Goal: Task Accomplishment & Management: Use online tool/utility

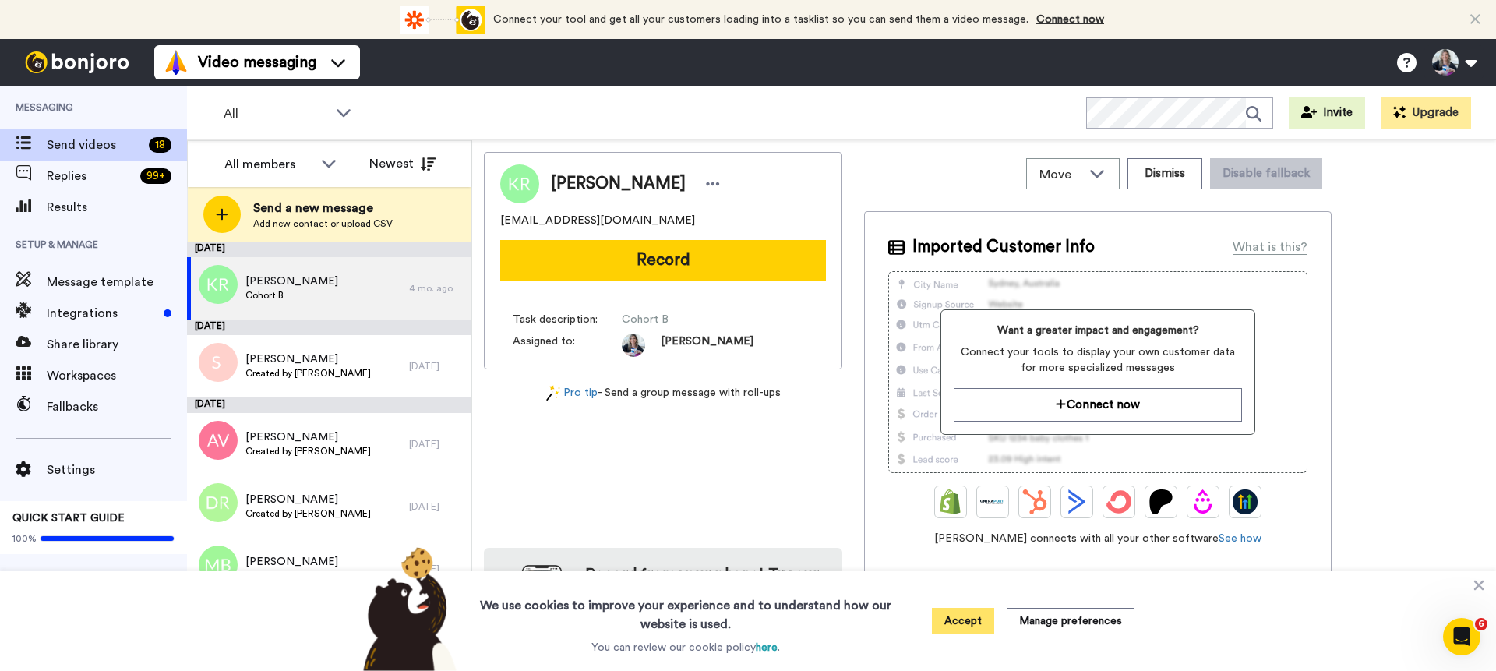
click at [965, 626] on button "Accept" at bounding box center [963, 621] width 62 height 26
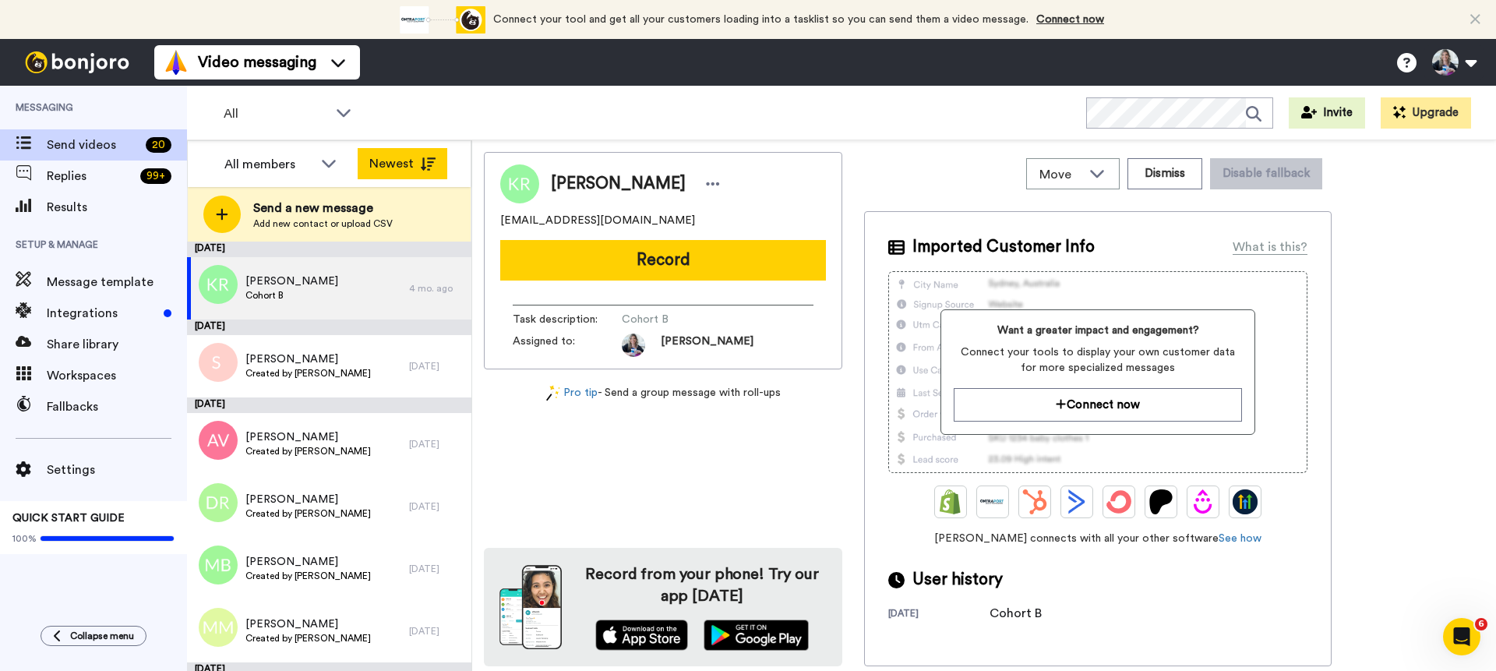
click at [400, 158] on button "Newest" at bounding box center [403, 163] width 90 height 31
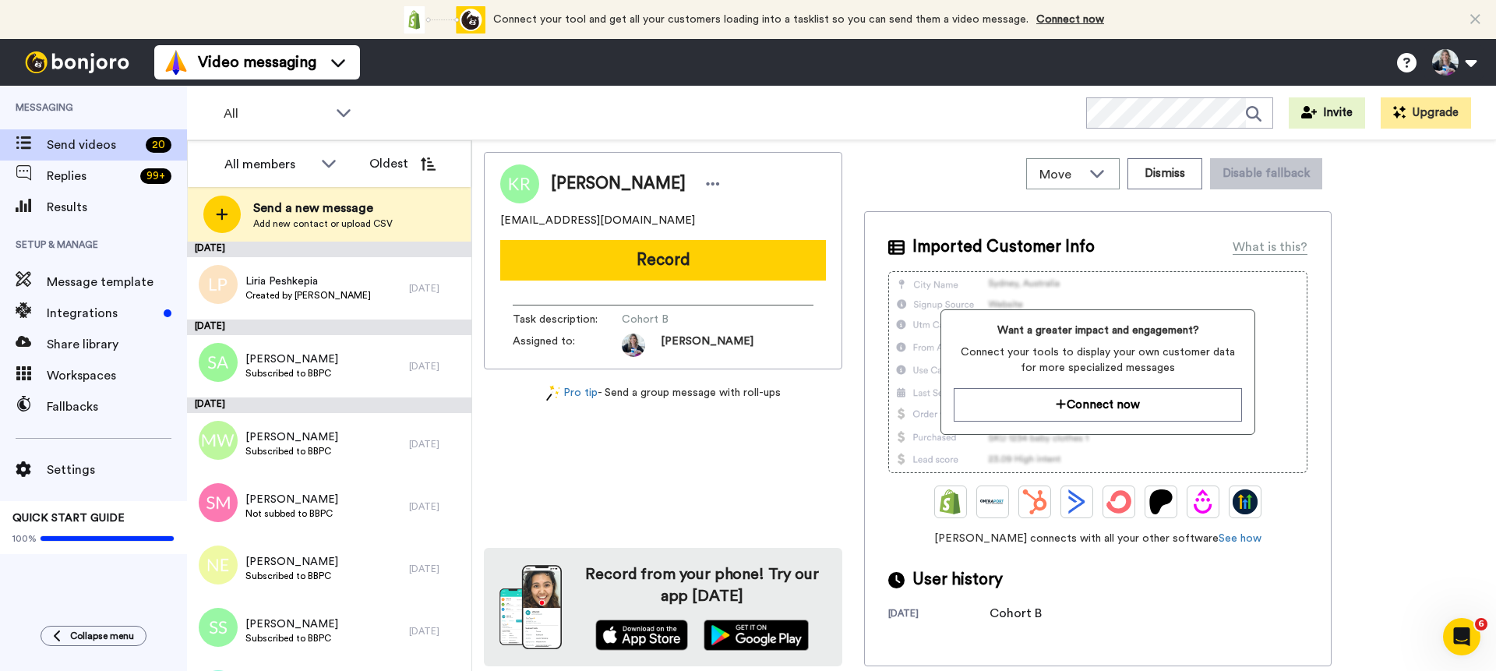
click at [400, 158] on button "Oldest" at bounding box center [403, 163] width 90 height 31
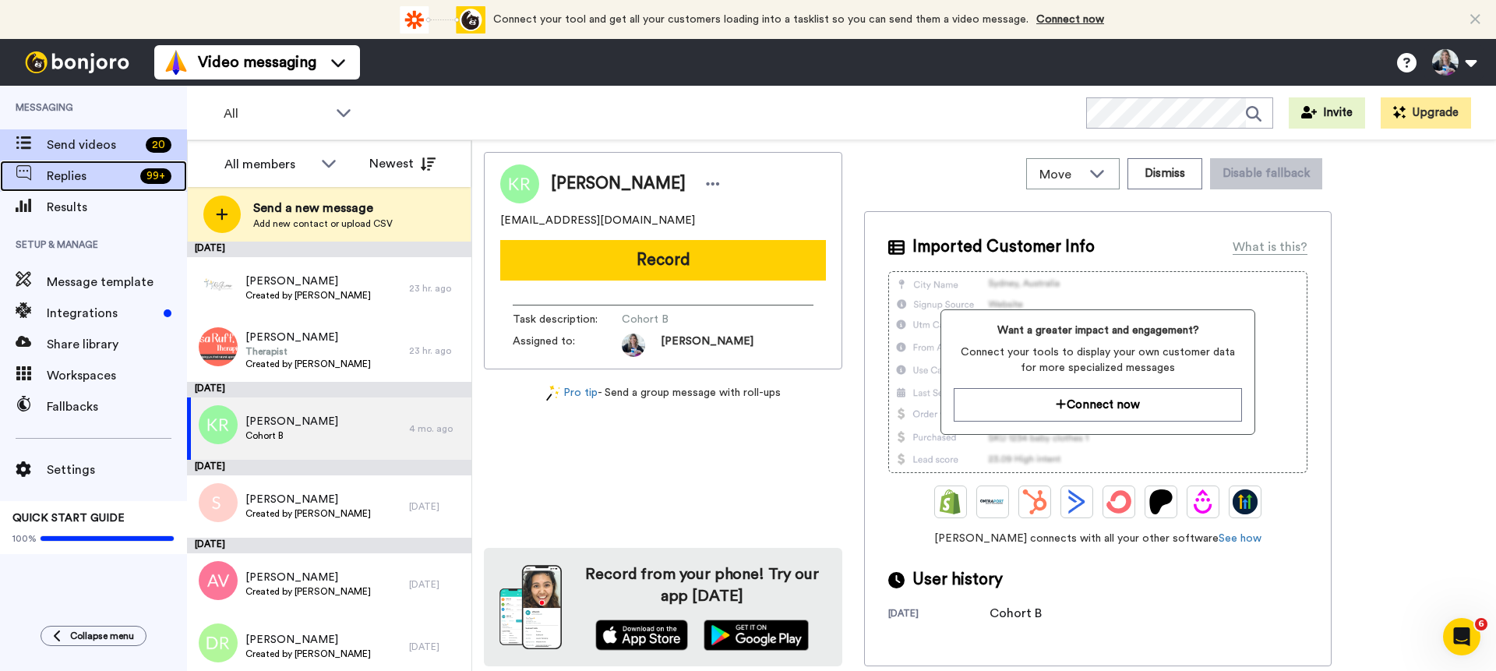
click at [104, 183] on span "Replies" at bounding box center [90, 176] width 87 height 19
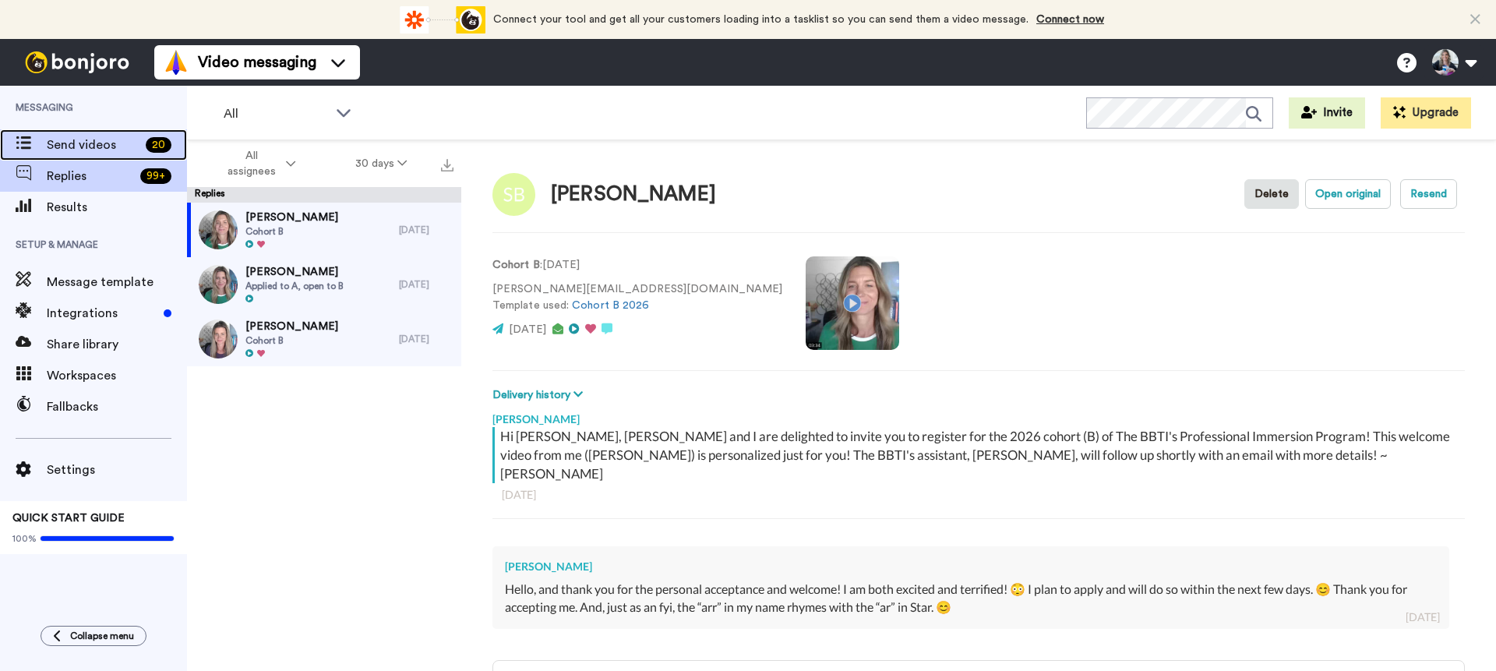
click at [97, 153] on span "Send videos" at bounding box center [93, 145] width 93 height 19
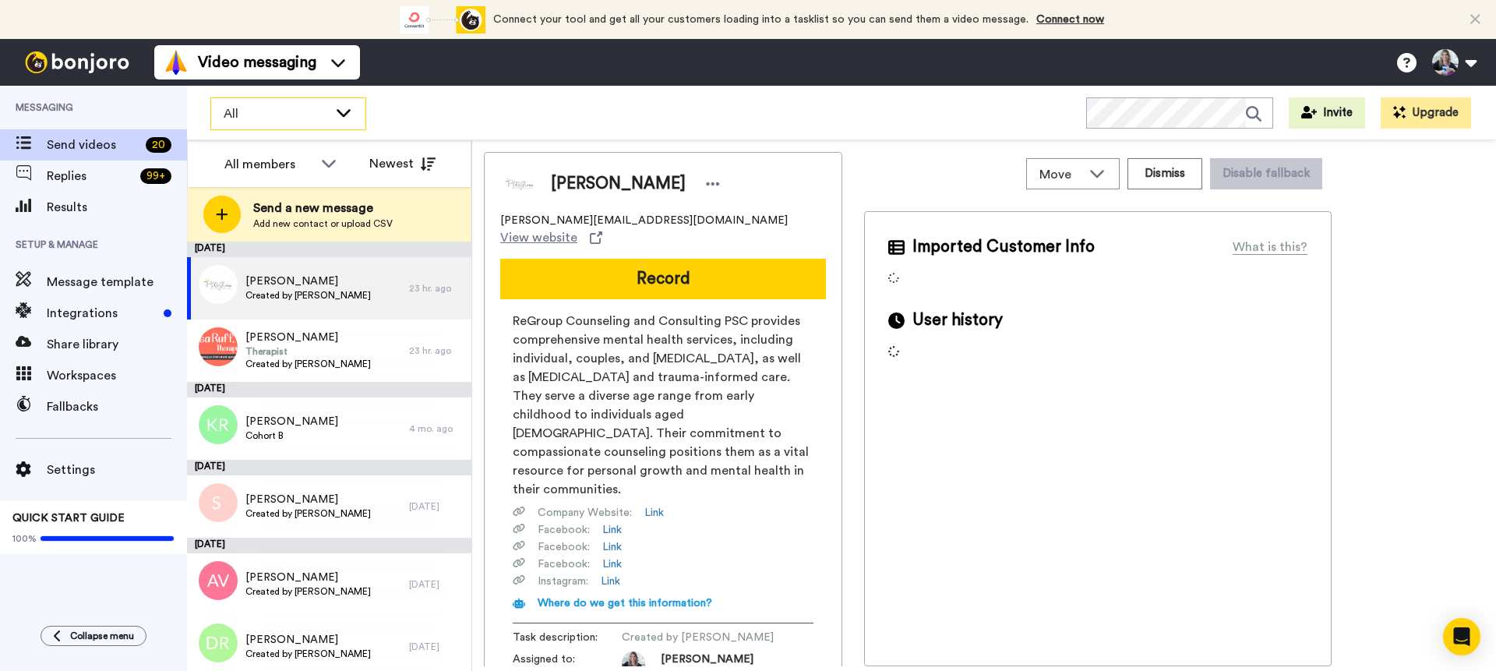
click at [235, 122] on span "All" at bounding box center [276, 113] width 104 height 19
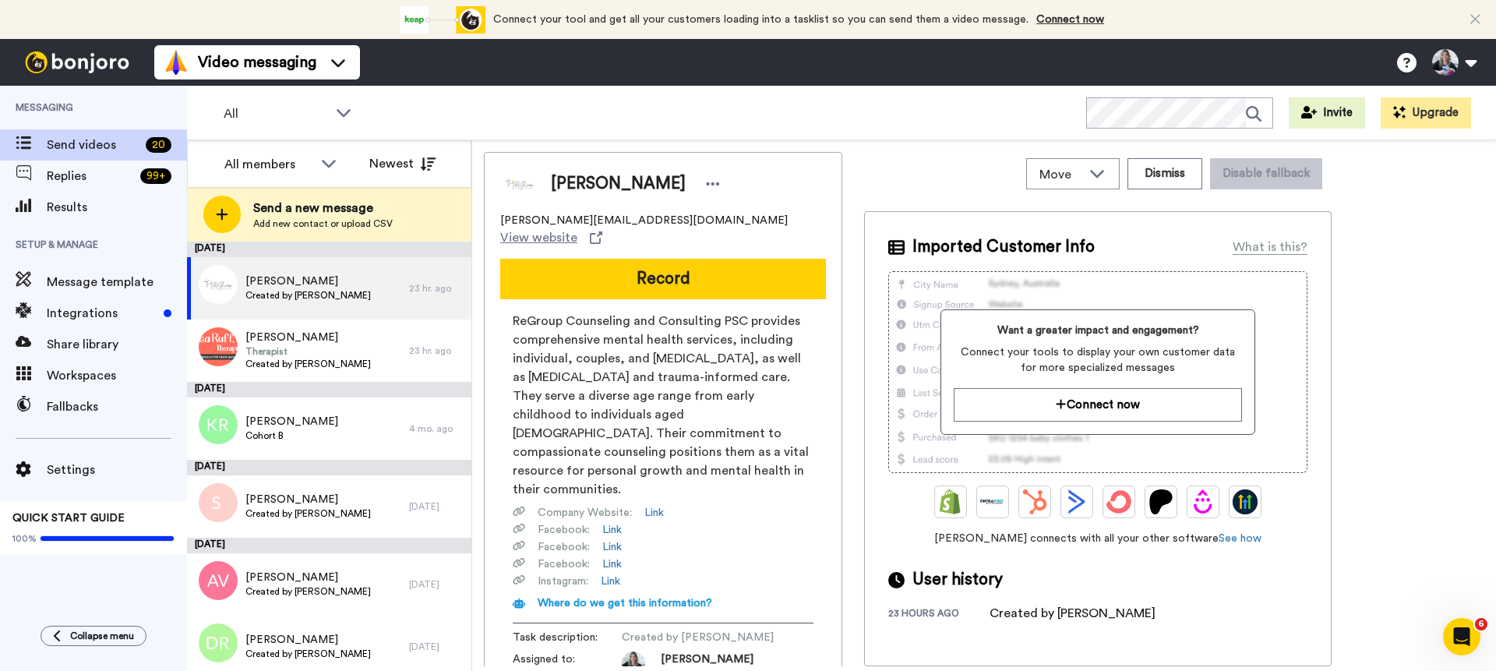
click at [532, 115] on div "All WORKSPACES View all All Default Task List Lead Conversion Being With applic…" at bounding box center [841, 113] width 1309 height 55
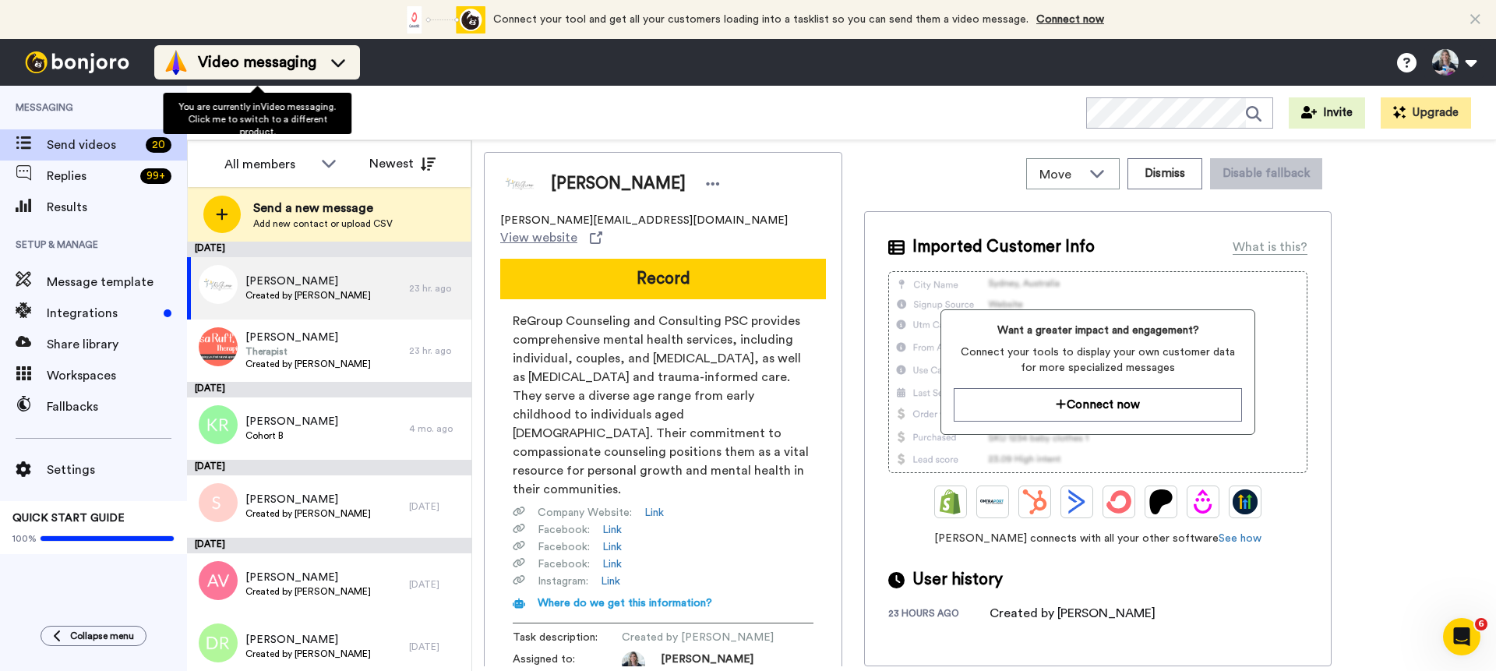
click at [333, 66] on icon at bounding box center [338, 63] width 25 height 16
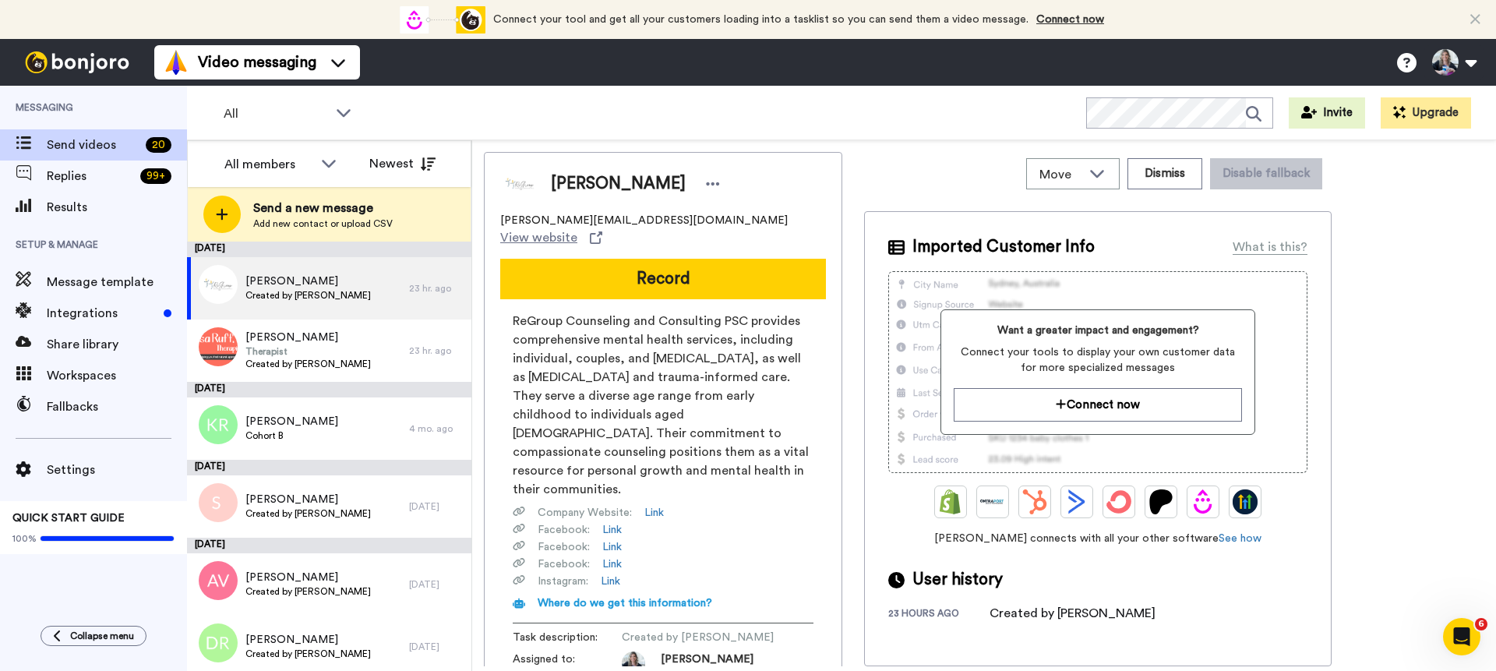
click at [422, 90] on div "All WORKSPACES View all All Default Task List Lead Conversion Being With applic…" at bounding box center [841, 113] width 1309 height 55
click at [318, 166] on div "All members" at bounding box center [281, 164] width 139 height 31
click at [330, 125] on div "All" at bounding box center [288, 113] width 154 height 31
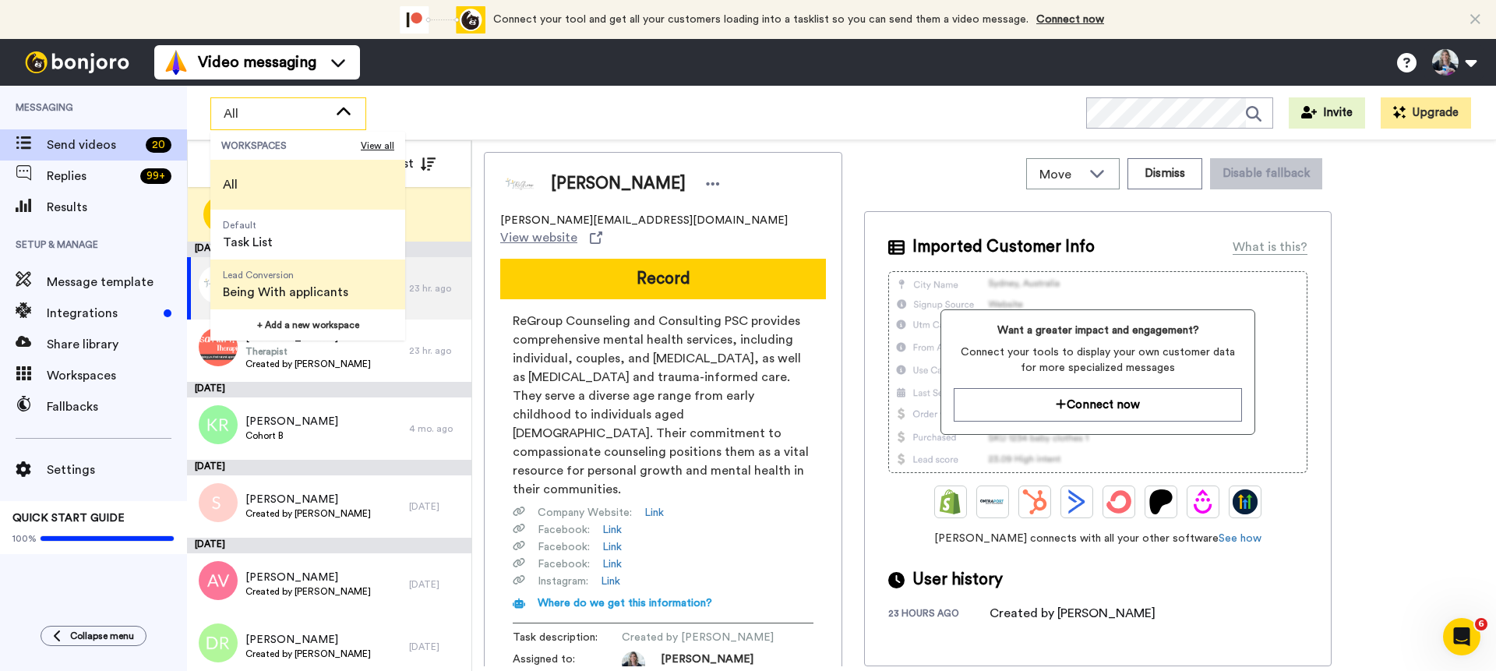
click at [302, 291] on span "Being With applicants" at bounding box center [285, 292] width 125 height 19
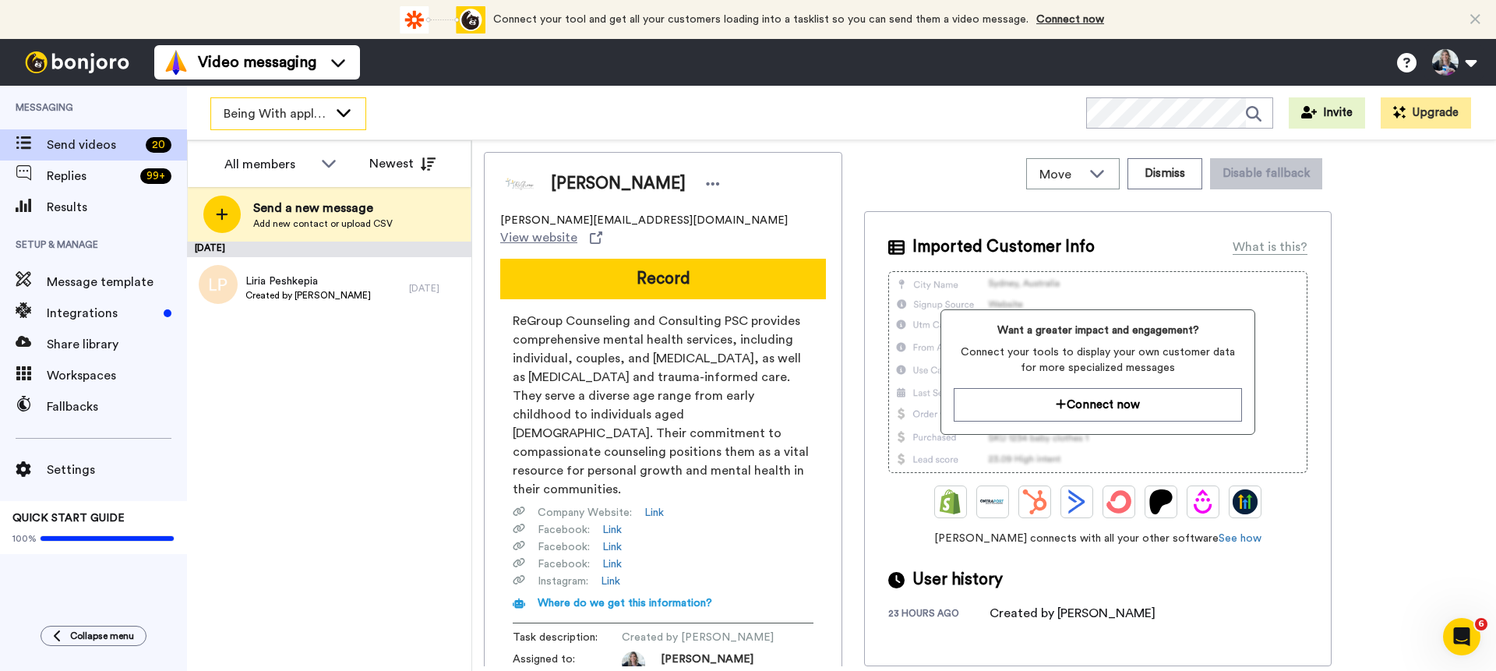
click at [307, 111] on span "Being With applicants" at bounding box center [276, 113] width 104 height 19
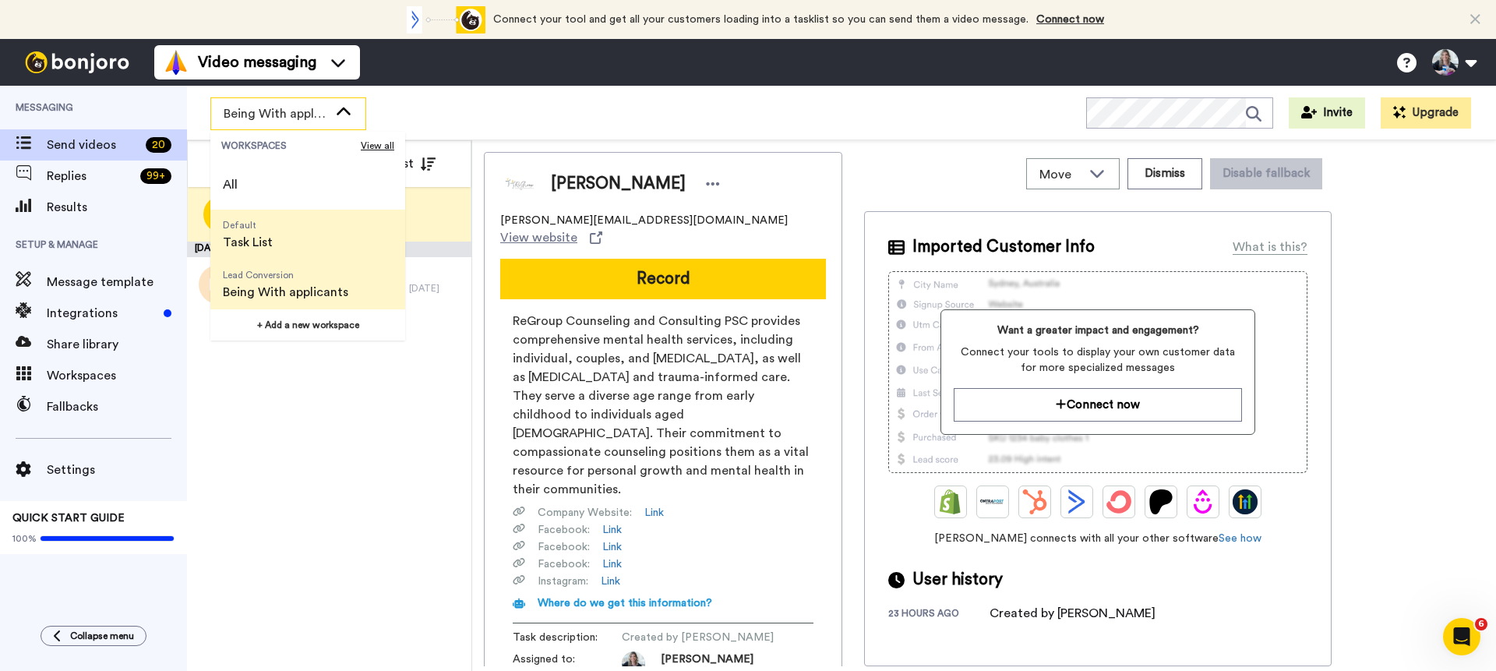
click at [294, 241] on li "Default Task List" at bounding box center [307, 235] width 195 height 50
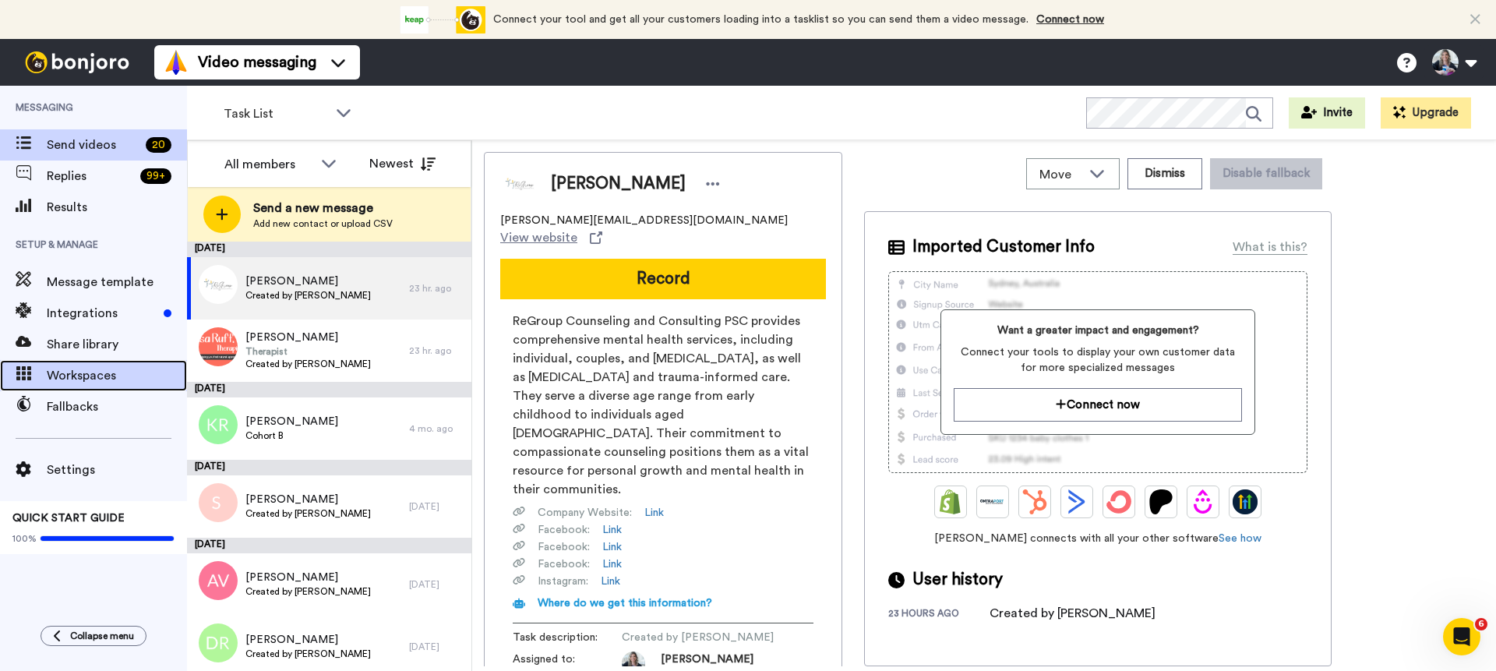
click at [120, 382] on span "Workspaces" at bounding box center [117, 375] width 140 height 19
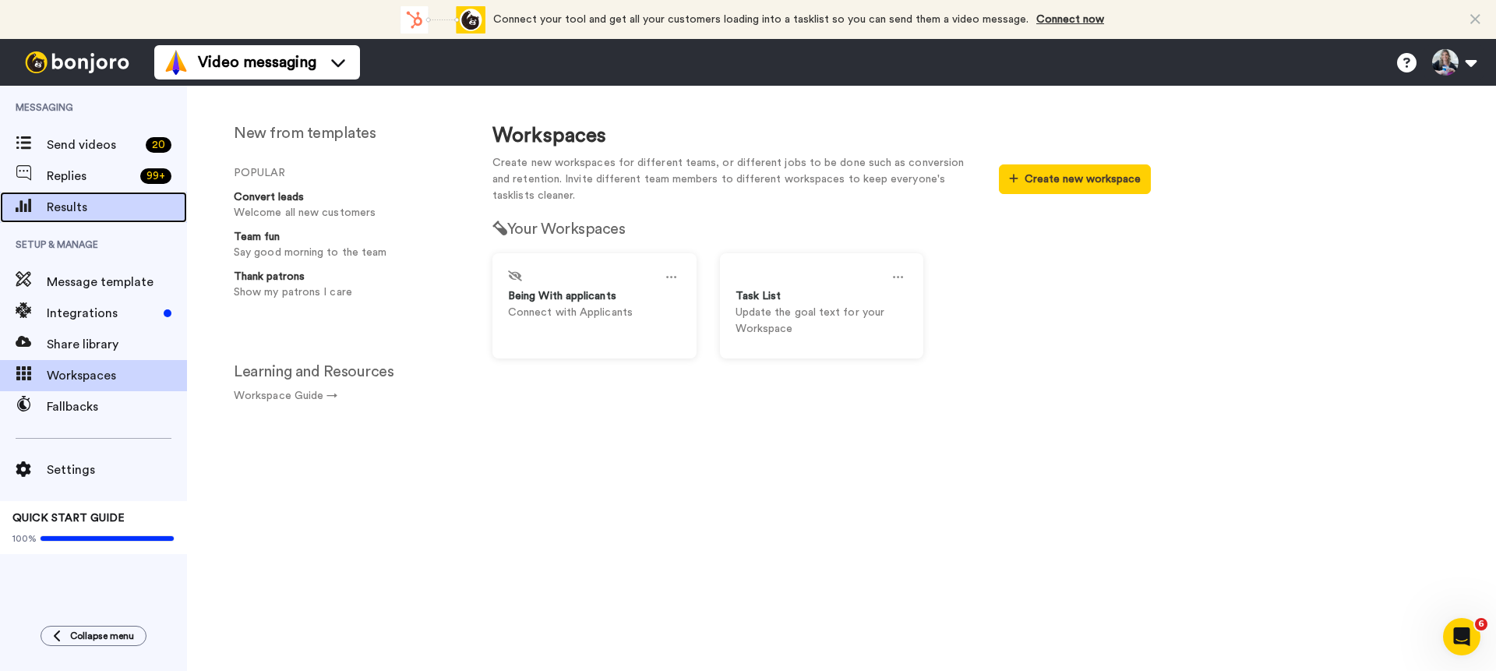
click at [105, 204] on span "Results" at bounding box center [117, 207] width 140 height 19
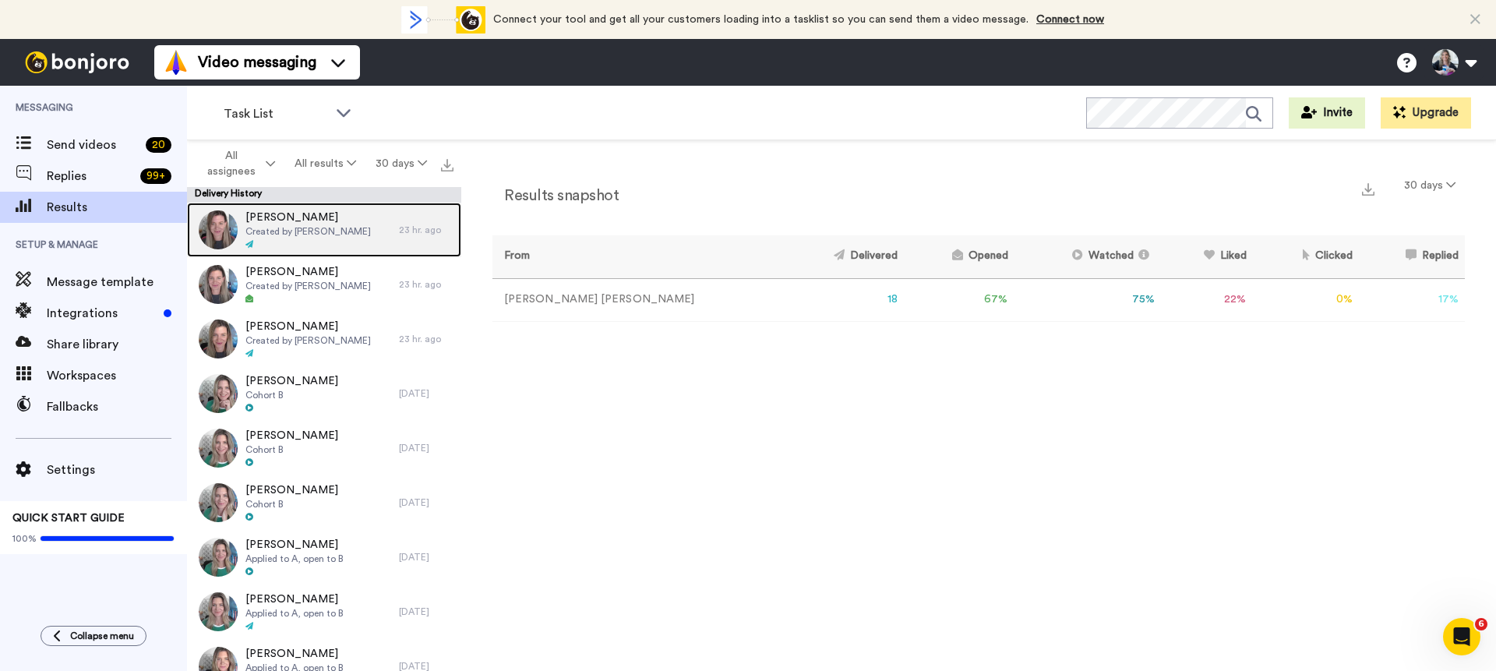
click at [334, 223] on span "[PERSON_NAME]" at bounding box center [307, 218] width 125 height 16
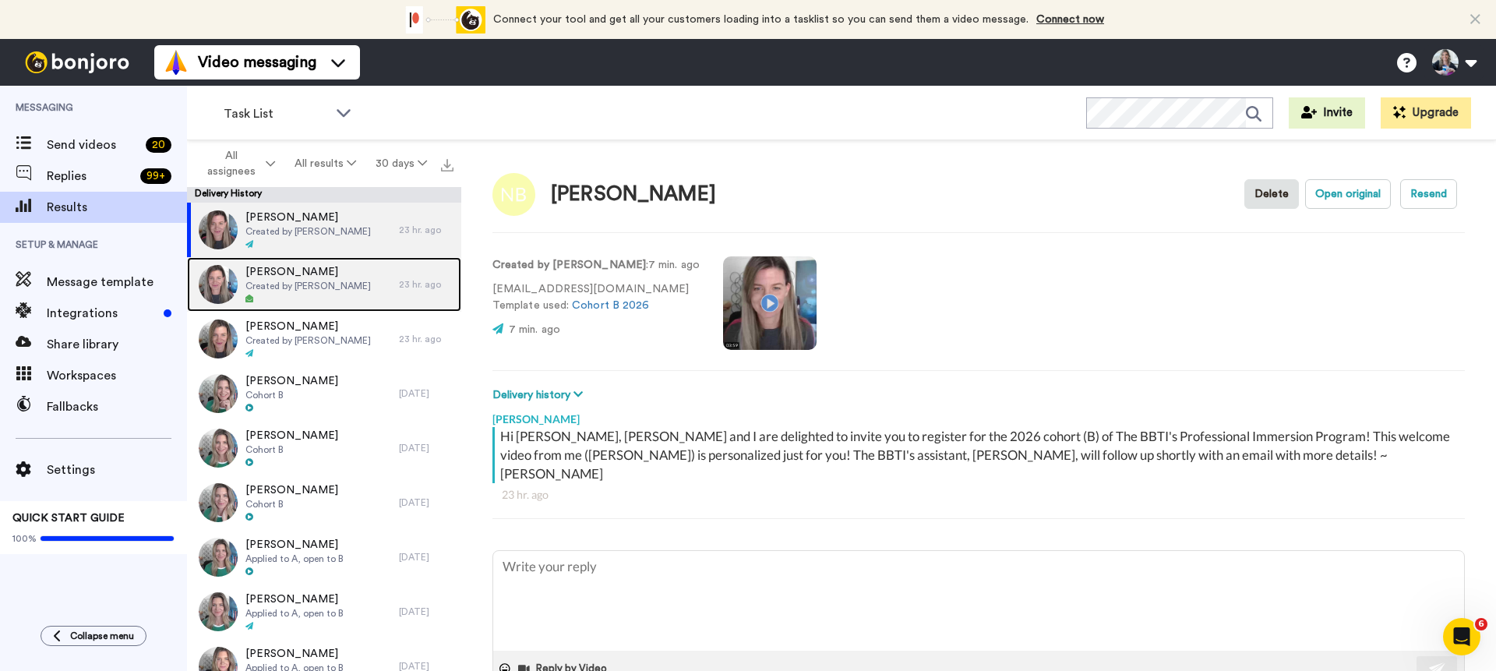
click at [317, 292] on div "[PERSON_NAME] Created by [PERSON_NAME]" at bounding box center [307, 284] width 125 height 41
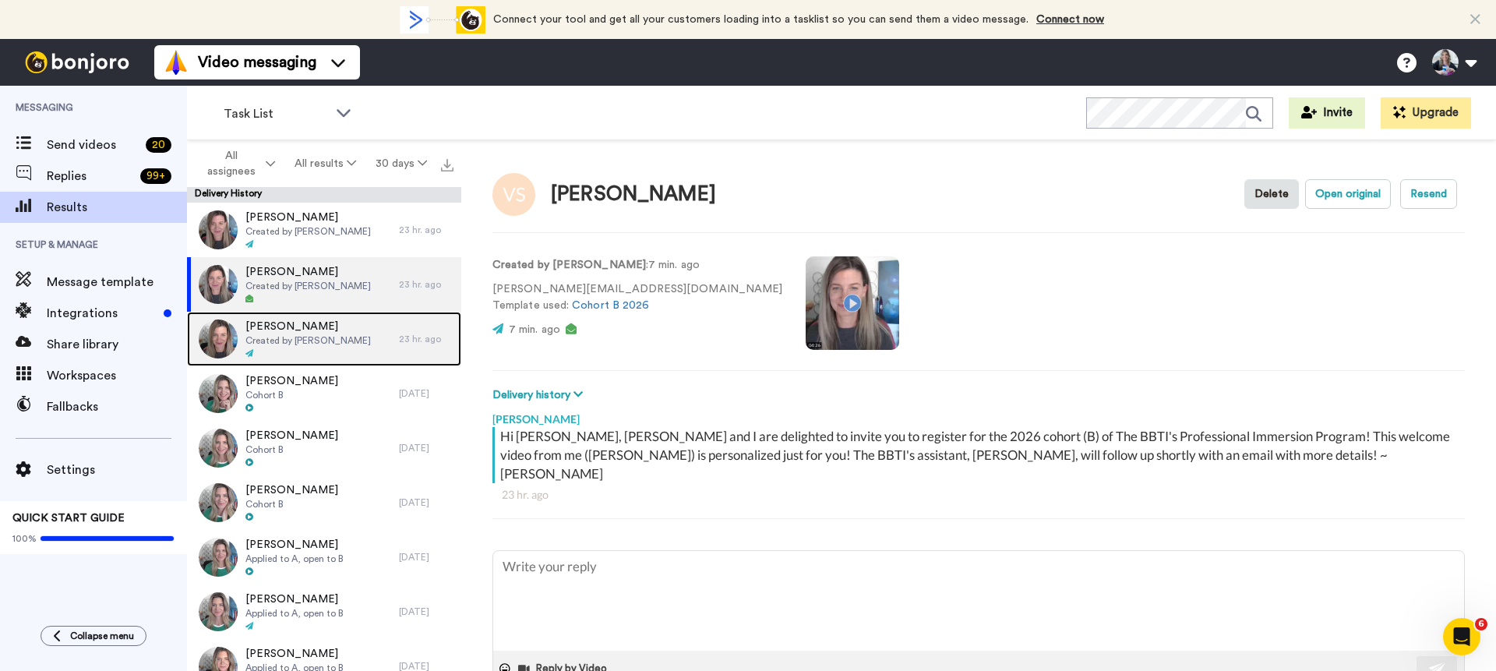
click at [312, 332] on span "[PERSON_NAME]" at bounding box center [307, 327] width 125 height 16
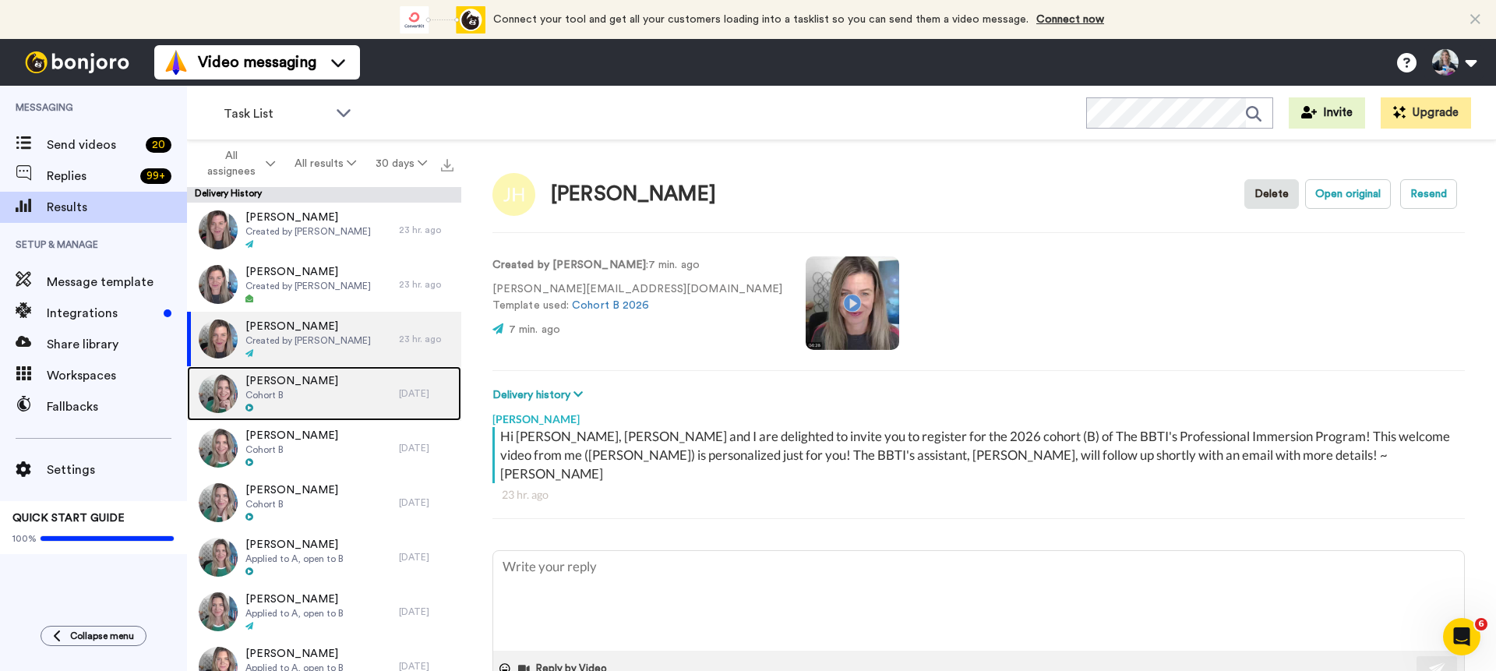
click at [308, 403] on div "[PERSON_NAME] Cohort B" at bounding box center [293, 393] width 212 height 55
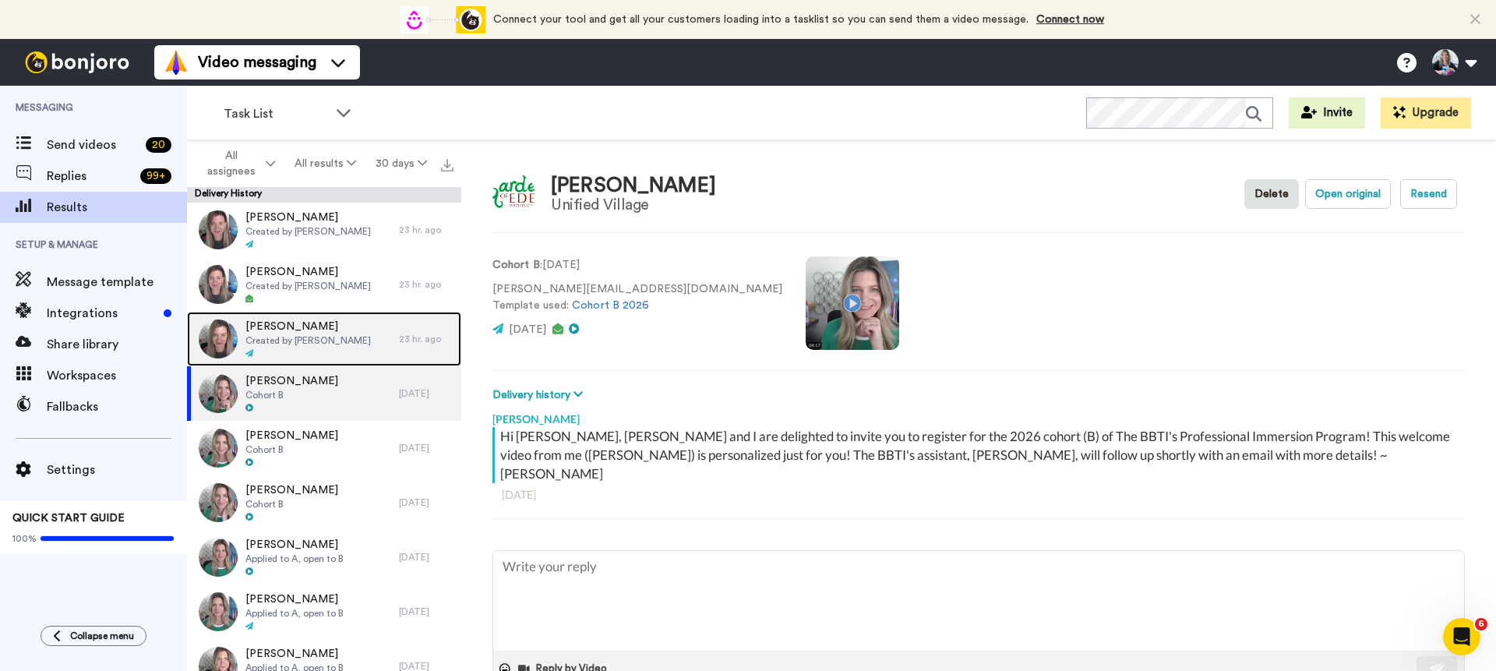
click at [319, 343] on span "Created by [PERSON_NAME]" at bounding box center [307, 340] width 125 height 12
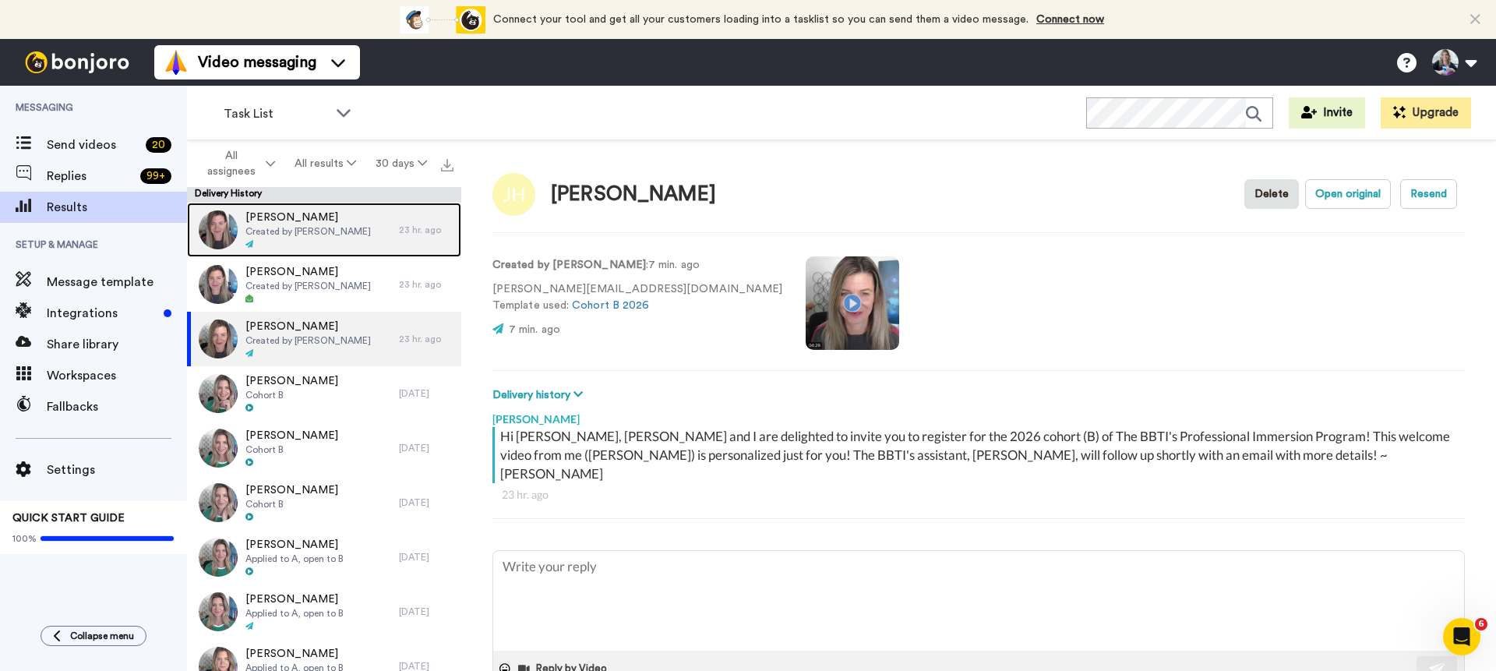
click at [337, 239] on div at bounding box center [307, 244] width 125 height 11
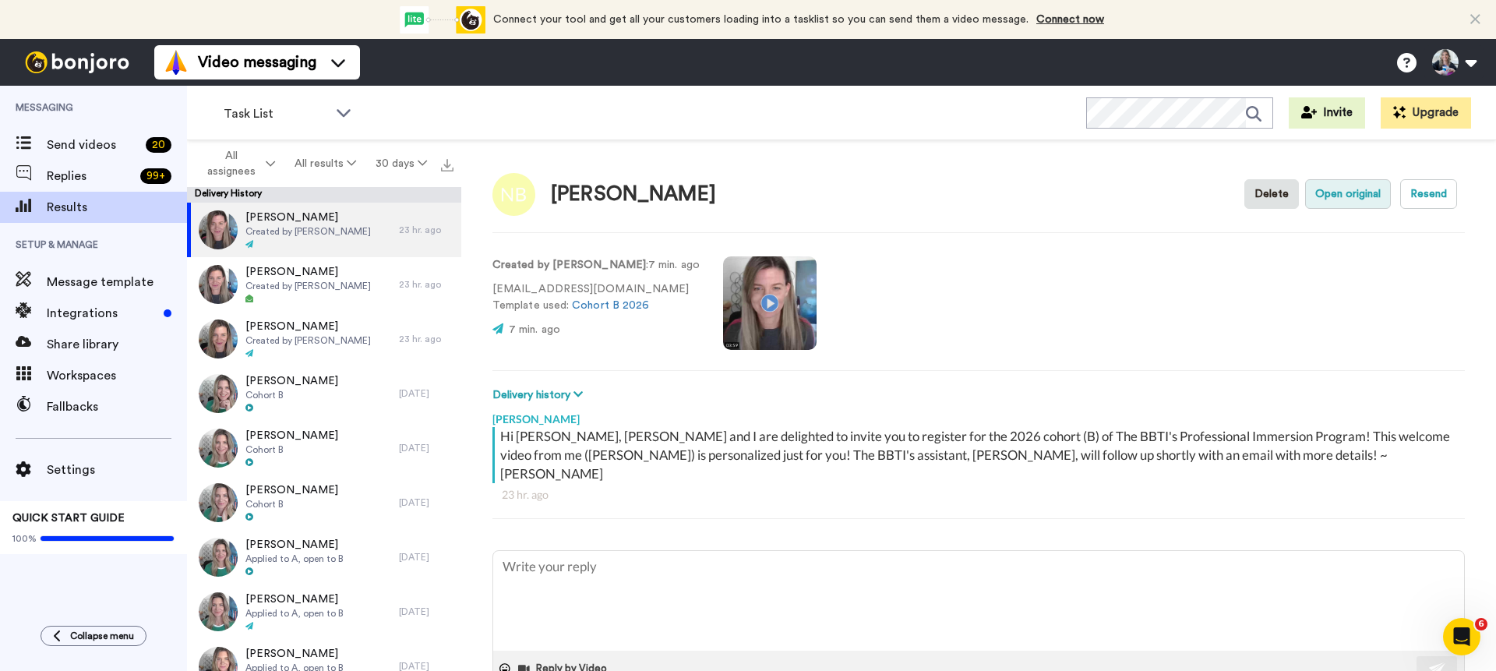
click at [1358, 195] on button "Open original" at bounding box center [1348, 194] width 86 height 30
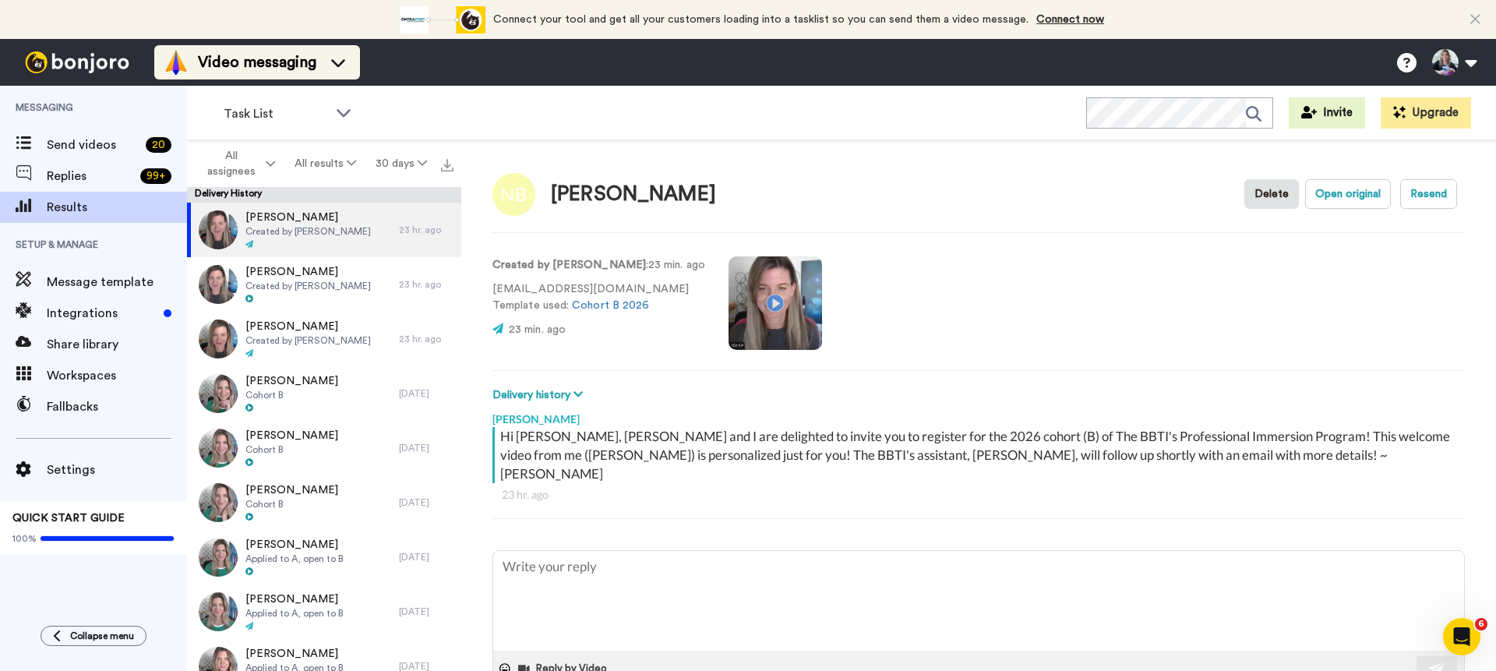
type textarea "x"
